Goal: Task Accomplishment & Management: Manage account settings

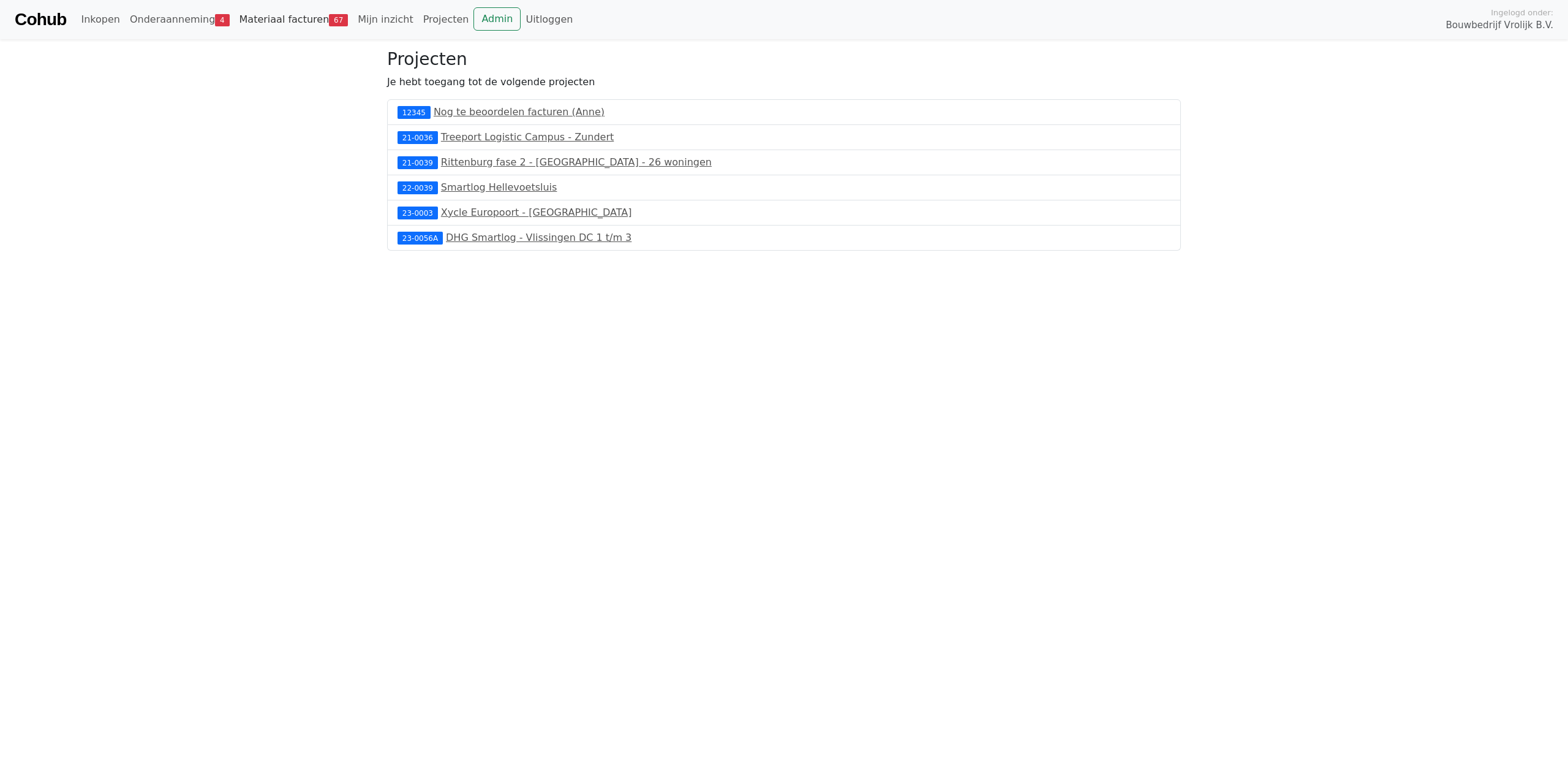
click at [309, 27] on link "Materiaal facturen 67" at bounding box center [294, 20] width 119 height 25
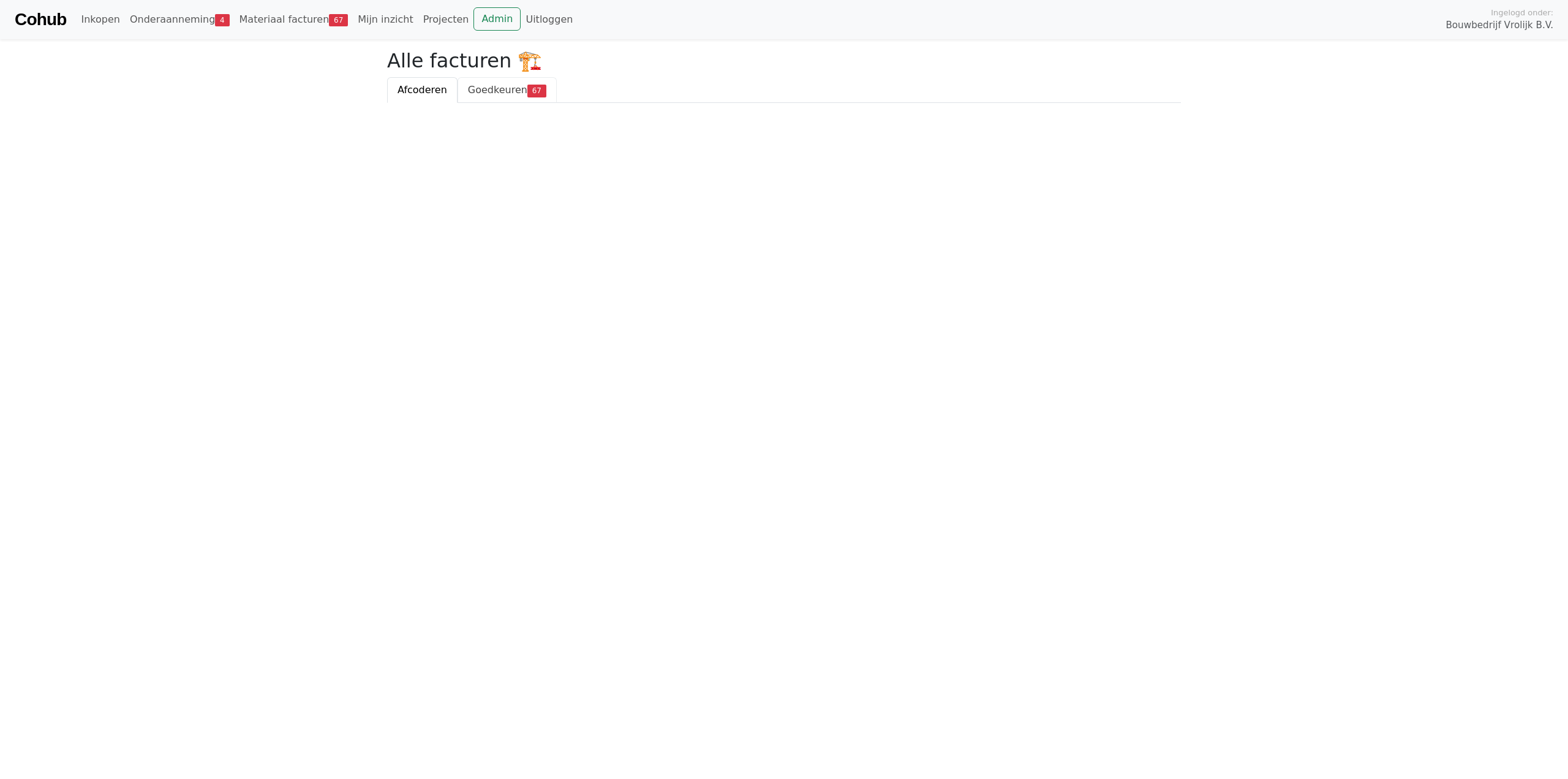
click at [487, 92] on span "Goedkeuren" at bounding box center [497, 90] width 59 height 12
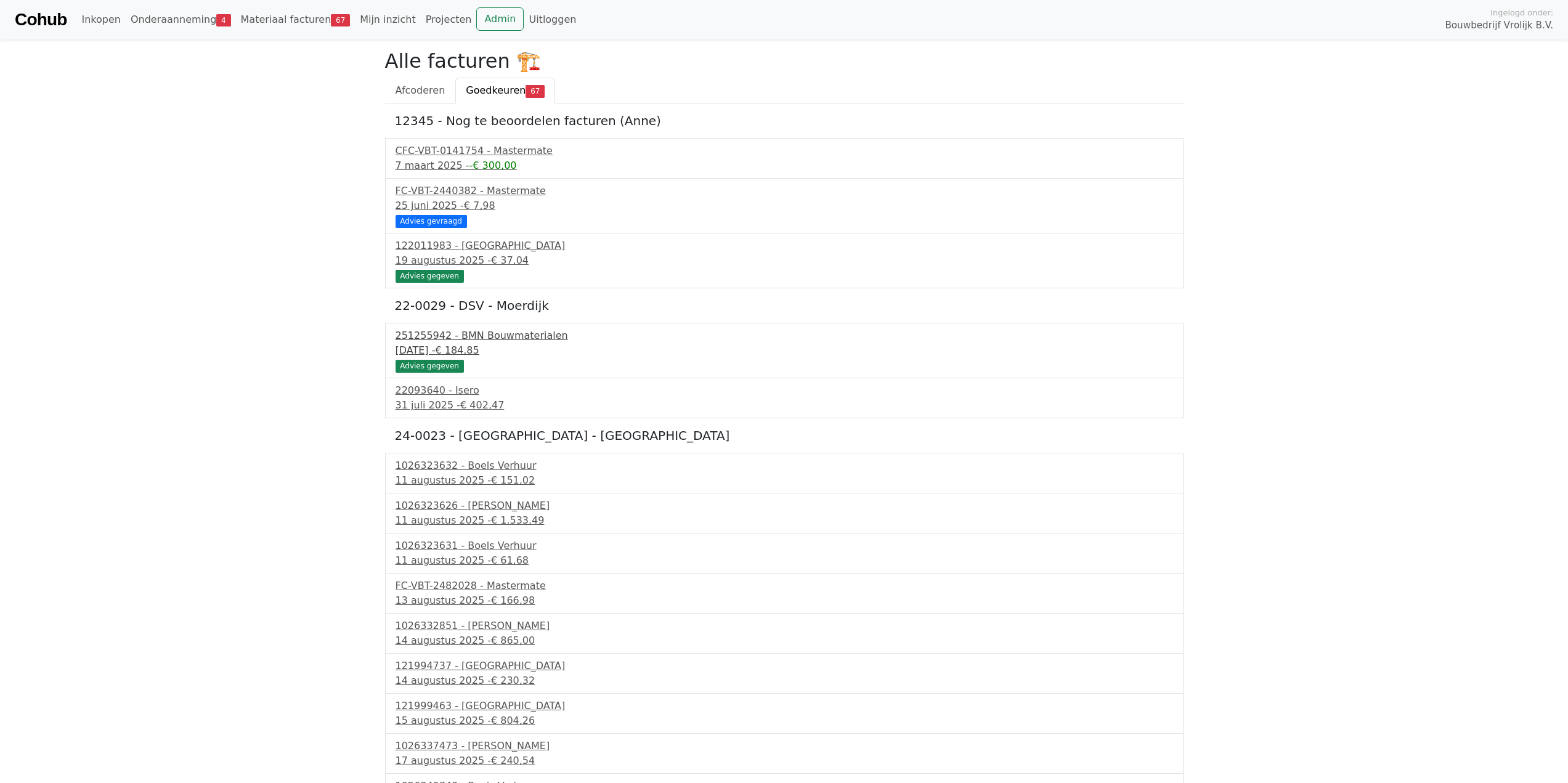
click at [479, 344] on span "€ 184,85" at bounding box center [456, 350] width 44 height 12
